Goal: Find specific page/section: Find specific page/section

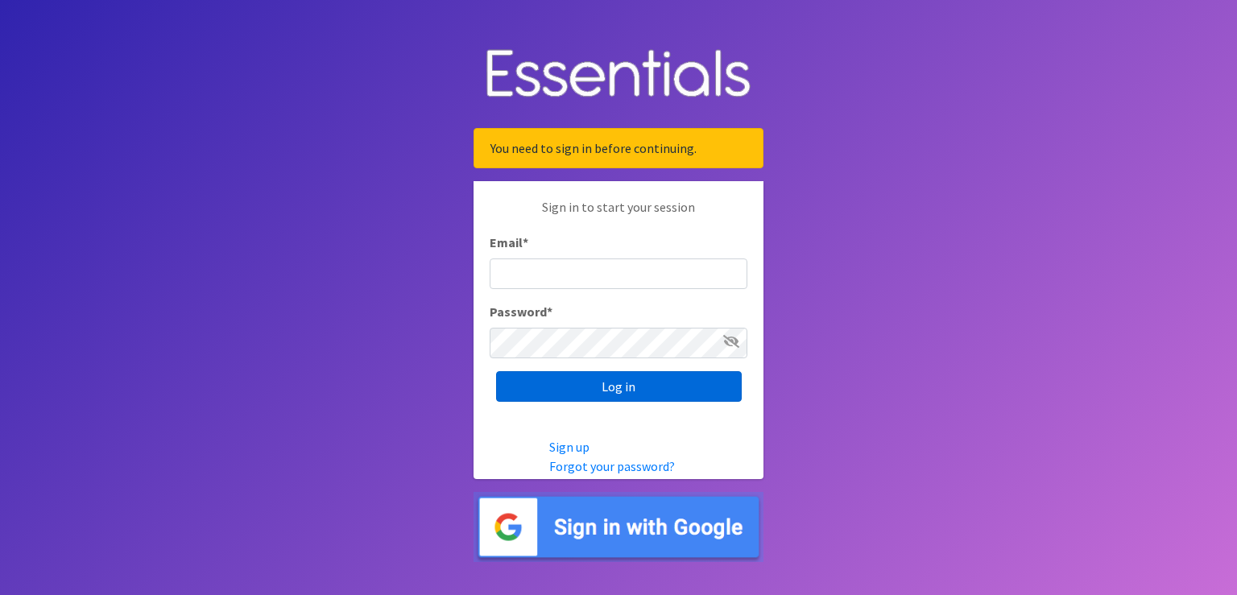
type input "[PERSON_NAME][EMAIL_ADDRESS][DOMAIN_NAME]"
click at [643, 386] on input "Log in" at bounding box center [619, 386] width 246 height 31
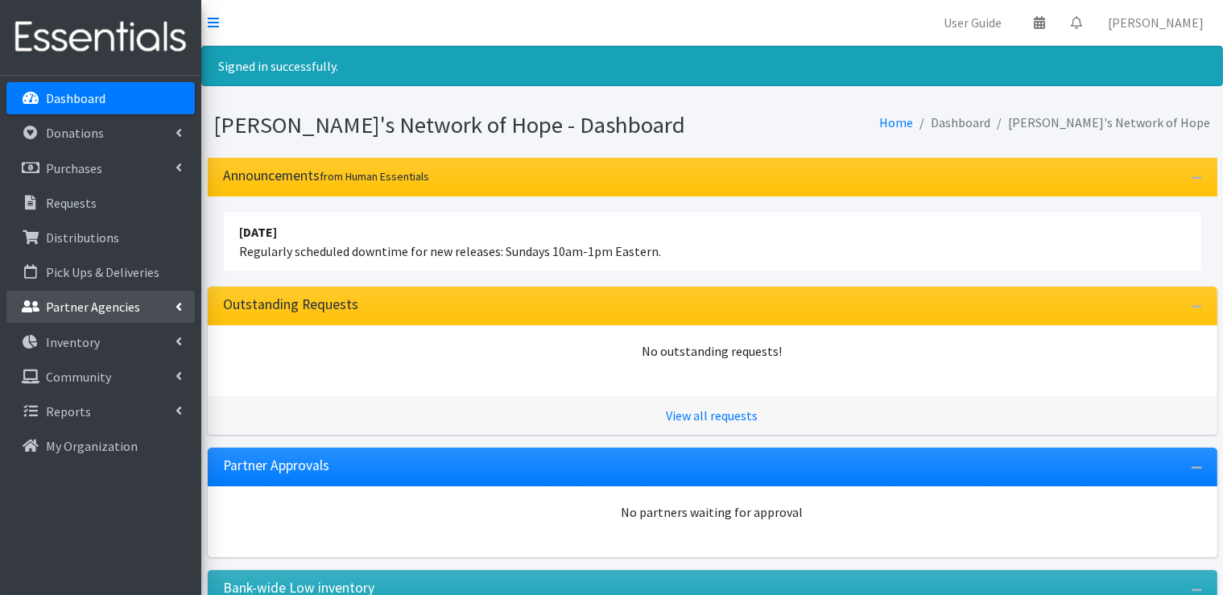
click at [181, 305] on icon at bounding box center [179, 306] width 6 height 13
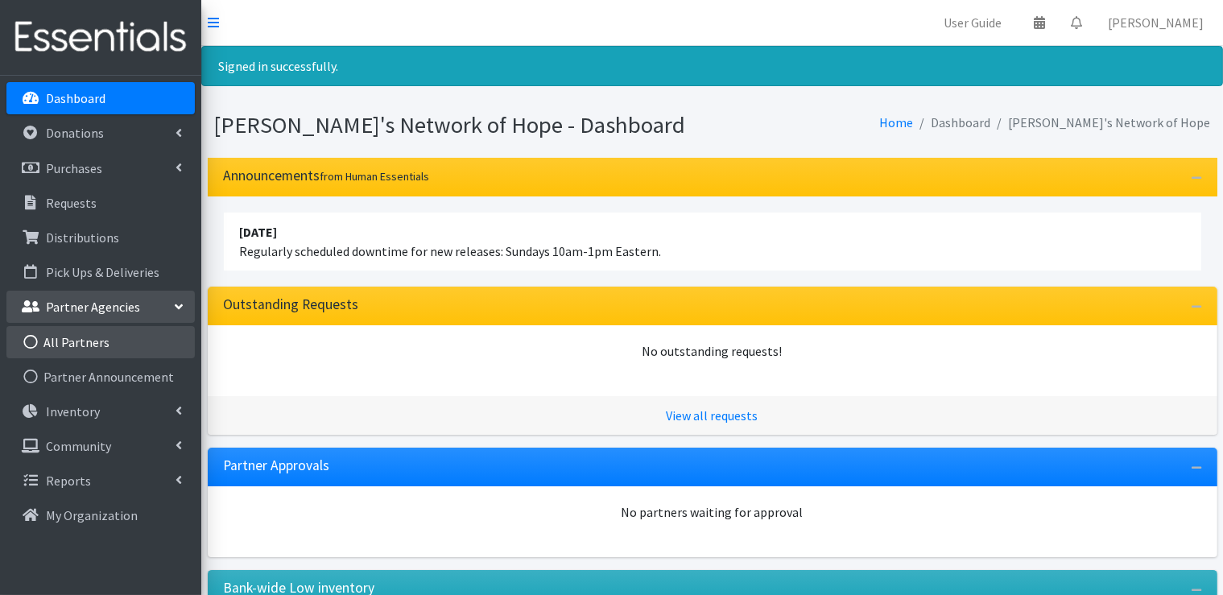
click at [101, 341] on link "All Partners" at bounding box center [100, 342] width 188 height 32
